Goal: Task Accomplishment & Management: Manage account settings

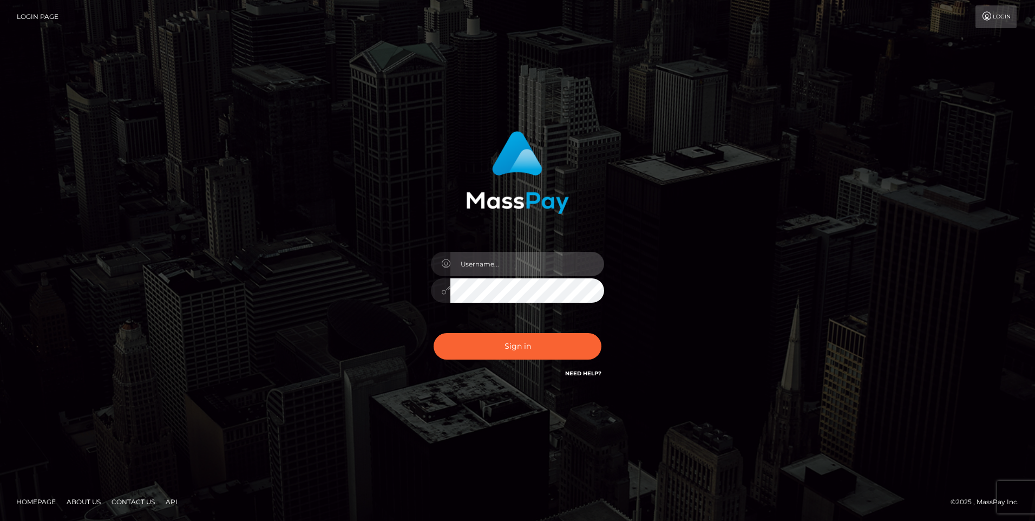
drag, startPoint x: 0, startPoint y: 0, endPoint x: 518, endPoint y: 269, distance: 583.3
click at [518, 269] on input "text" at bounding box center [527, 264] width 154 height 24
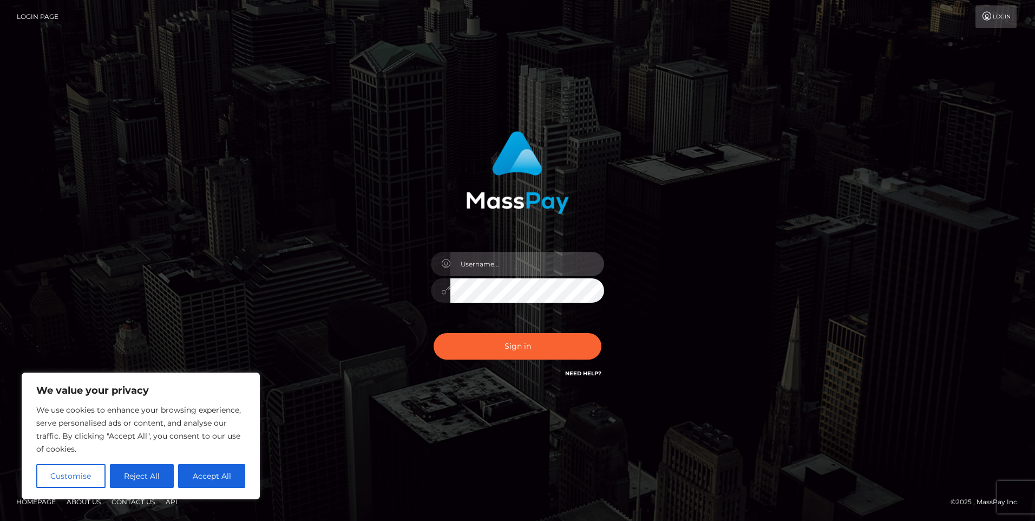
type input "[PERSON_NAME][EMAIL_ADDRESS][DOMAIN_NAME]"
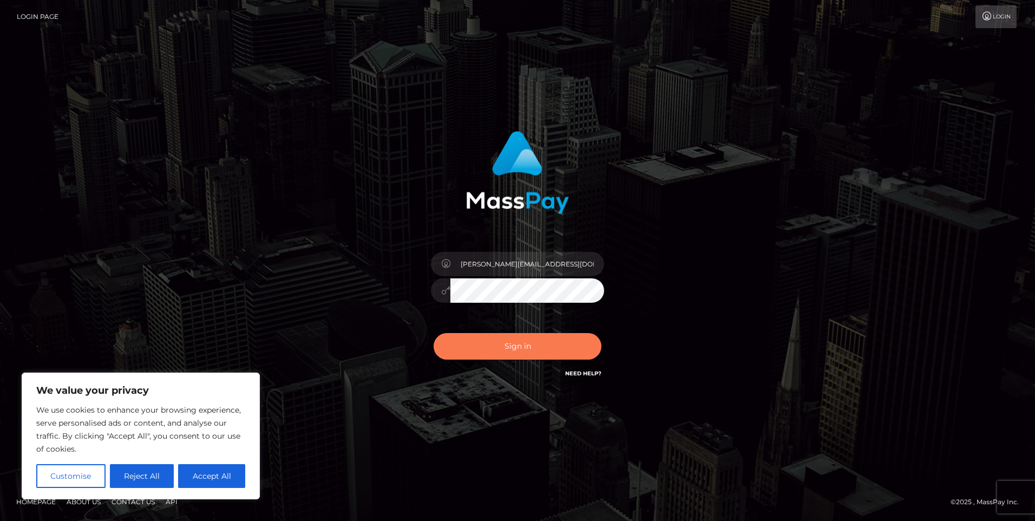
click at [446, 352] on button "Sign in" at bounding box center [518, 346] width 168 height 27
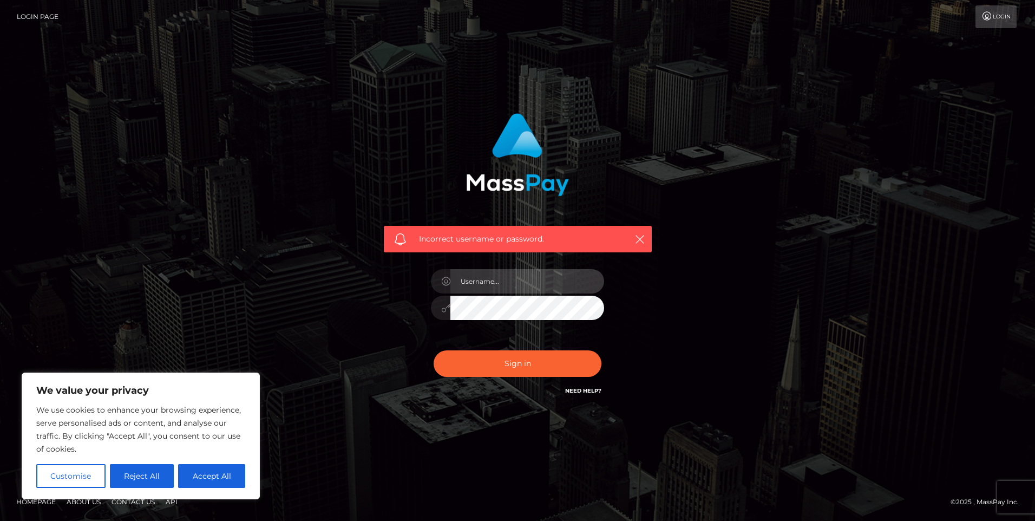
click at [482, 271] on input "text" at bounding box center [527, 281] width 154 height 24
type input "[PERSON_NAME][EMAIL_ADDRESS][DOMAIN_NAME]"
click at [460, 356] on button "Sign in" at bounding box center [518, 363] width 168 height 27
click at [467, 288] on input "text" at bounding box center [527, 281] width 154 height 24
type input "[PERSON_NAME][EMAIL_ADDRESS][DOMAIN_NAME]"
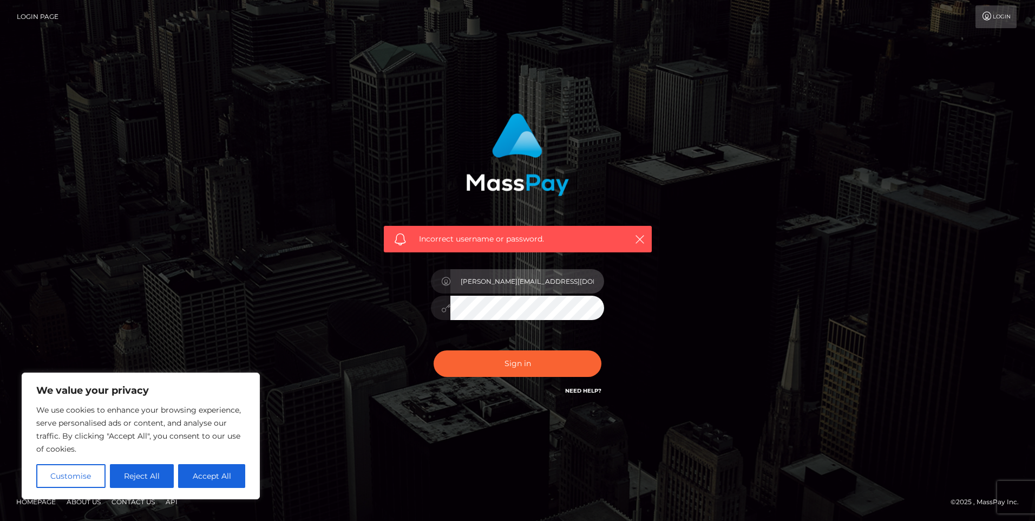
click at [555, 279] on input "[PERSON_NAME][EMAIL_ADDRESS][DOMAIN_NAME]" at bounding box center [527, 281] width 154 height 24
drag, startPoint x: 453, startPoint y: 337, endPoint x: 499, endPoint y: 324, distance: 47.7
click at [452, 337] on div "[PERSON_NAME][EMAIL_ADDRESS][DOMAIN_NAME]" at bounding box center [517, 302] width 189 height 83
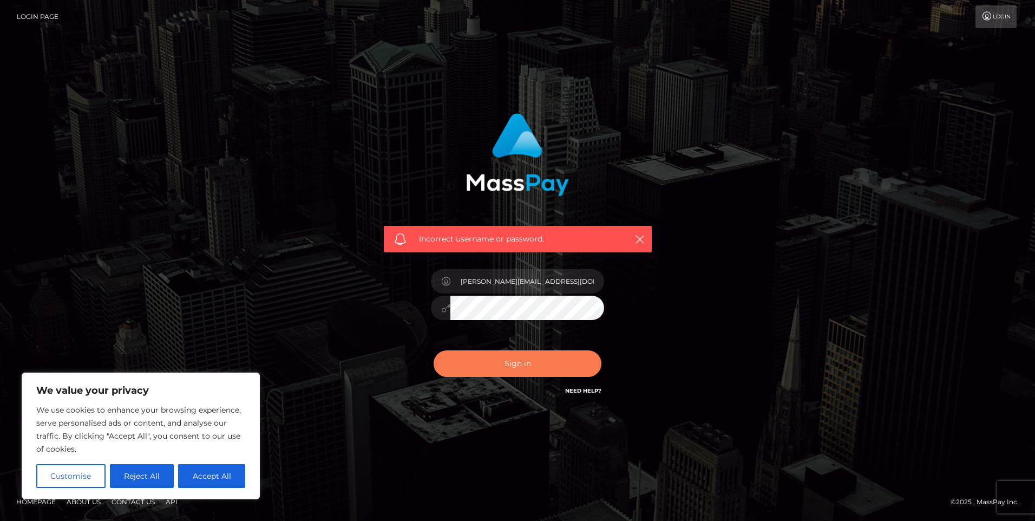
click at [465, 362] on button "Sign in" at bounding box center [518, 363] width 168 height 27
click at [479, 296] on div at bounding box center [517, 302] width 189 height 83
click at [418, 316] on div "Incorrect username or password." at bounding box center [518, 255] width 284 height 300
click at [228, 476] on button "Accept All" at bounding box center [211, 476] width 67 height 24
checkbox input "true"
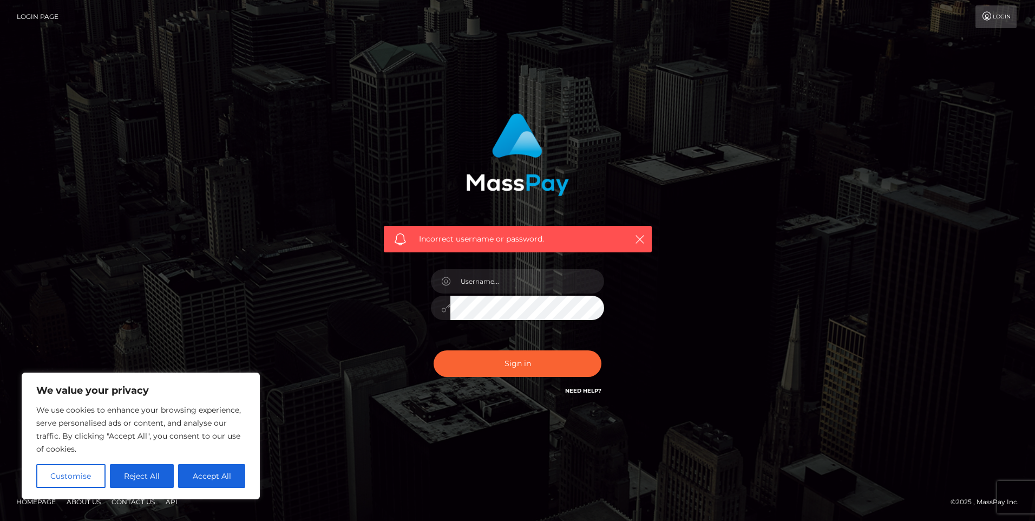
checkbox input "true"
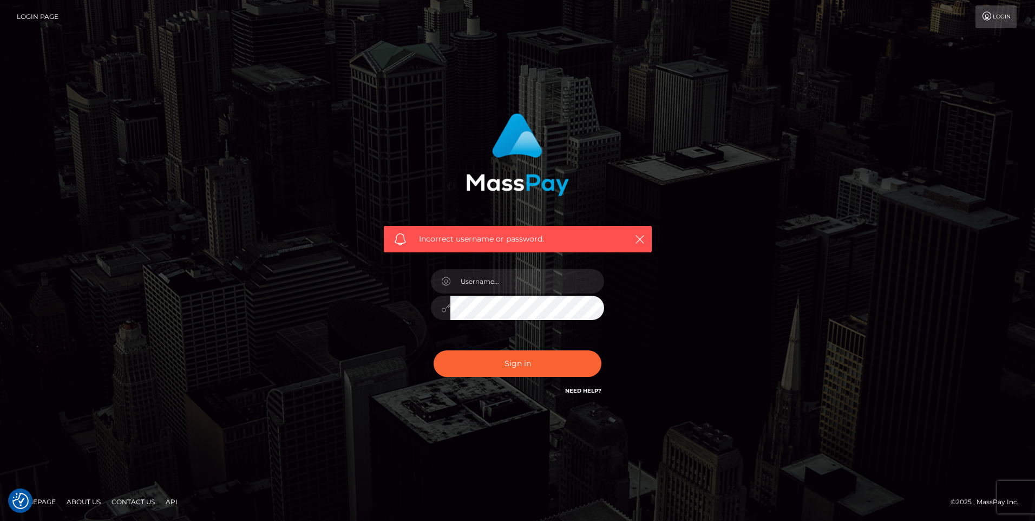
click at [1008, 31] on nav "Login Page Login" at bounding box center [517, 17] width 1035 height 34
drag, startPoint x: 1008, startPoint y: 31, endPoint x: 1000, endPoint y: 22, distance: 11.5
click at [1000, 22] on link "Login" at bounding box center [996, 16] width 41 height 23
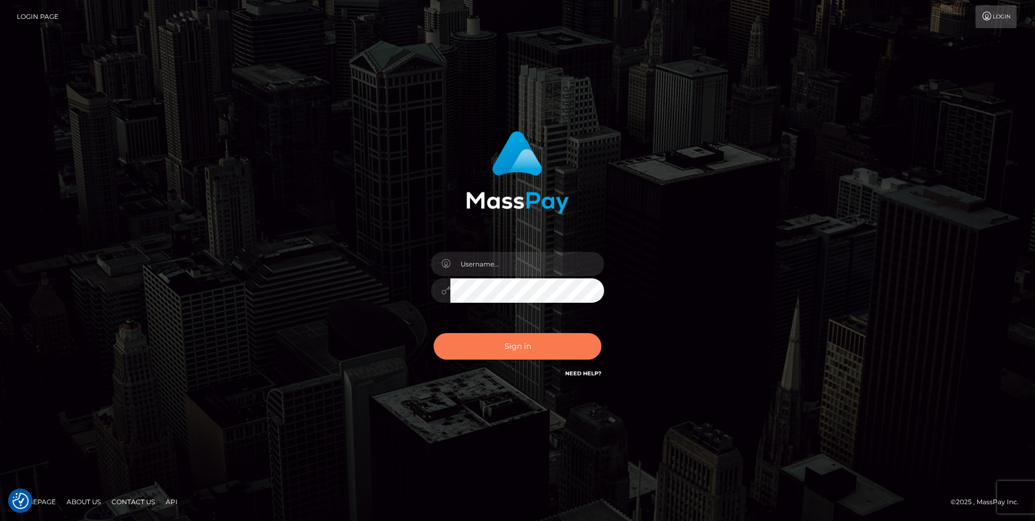
click at [520, 343] on button "Sign in" at bounding box center [518, 346] width 168 height 27
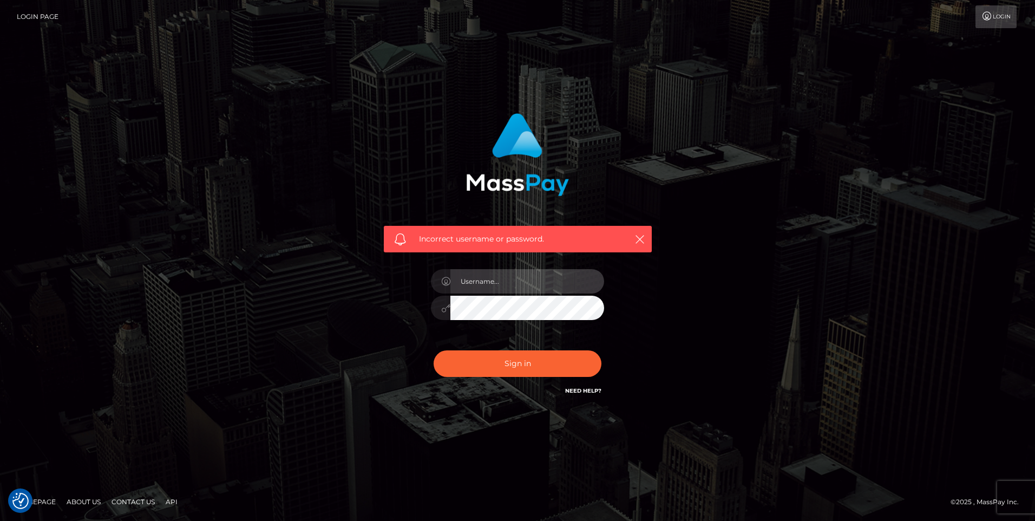
click at [491, 283] on input "text" at bounding box center [527, 281] width 154 height 24
type input "jose.quirosv@gmail.com"
click at [481, 361] on button "Sign in" at bounding box center [518, 363] width 168 height 27
